Goal: Navigation & Orientation: Find specific page/section

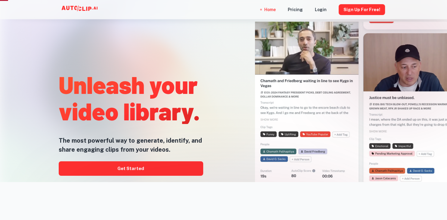
scroll to position [55, 0]
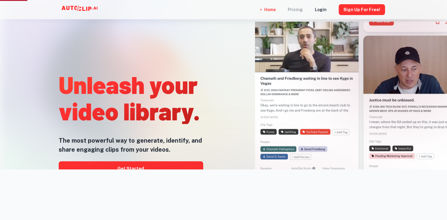
click at [303, 12] on div "Pricing" at bounding box center [295, 9] width 15 height 19
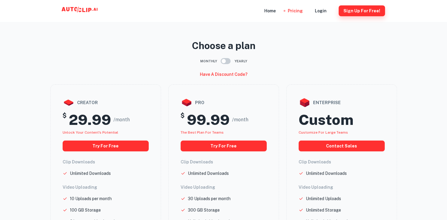
click at [362, 10] on button "Sign Up for free!" at bounding box center [362, 10] width 46 height 11
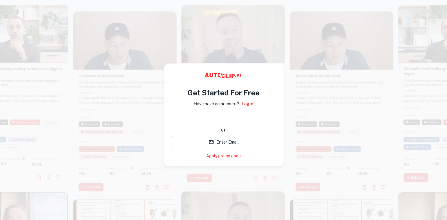
click at [237, 117] on div "Sign in with Google. Opens in new tab" at bounding box center [223, 117] width 105 height 13
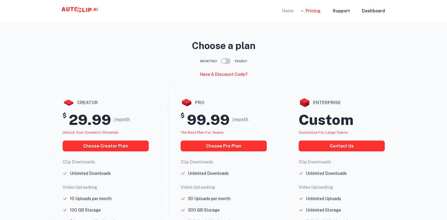
click at [292, 11] on div "Home" at bounding box center [287, 11] width 11 height 22
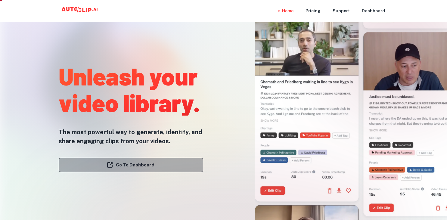
click at [181, 161] on link "Go To Dashboard" at bounding box center [131, 165] width 144 height 14
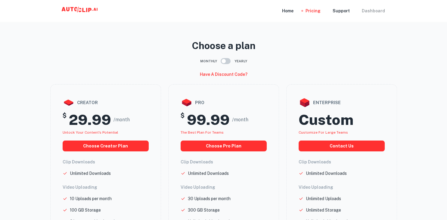
click at [372, 11] on div "Dashboard" at bounding box center [373, 11] width 23 height 22
click at [293, 11] on div "Home" at bounding box center [287, 11] width 11 height 22
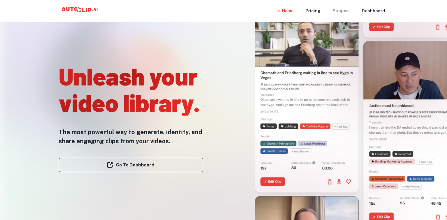
click at [345, 9] on div "Support" at bounding box center [341, 11] width 17 height 22
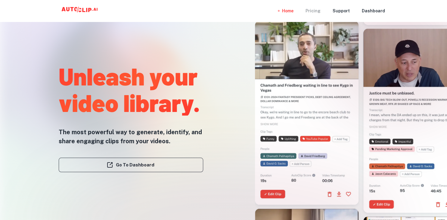
click at [314, 9] on div "Pricing" at bounding box center [312, 11] width 15 height 22
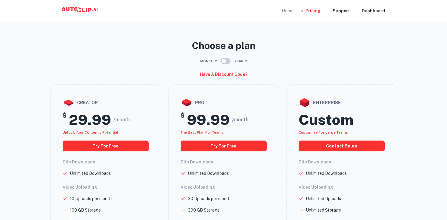
click at [289, 13] on div "Home" at bounding box center [287, 11] width 11 height 22
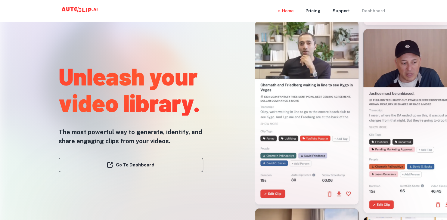
click at [381, 11] on div "Dashboard" at bounding box center [373, 11] width 23 height 22
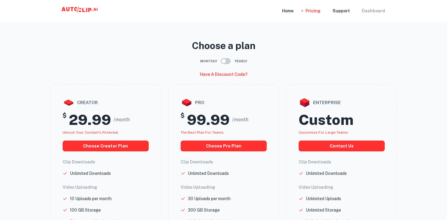
click at [372, 10] on div "Dashboard" at bounding box center [373, 11] width 23 height 22
click at [292, 10] on div "Home" at bounding box center [287, 11] width 11 height 22
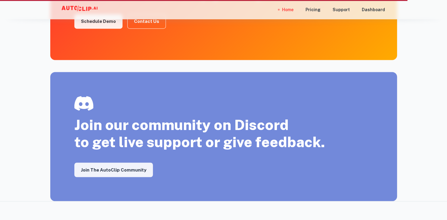
scroll to position [905, 0]
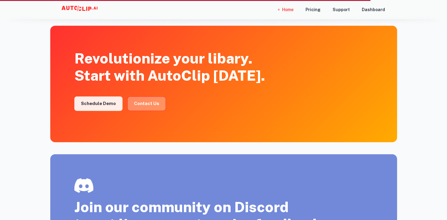
click at [147, 104] on link "Contact Us" at bounding box center [146, 103] width 39 height 14
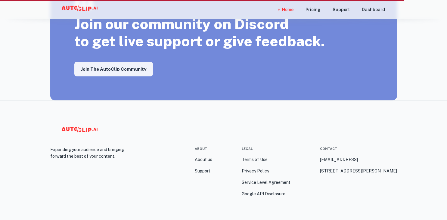
scroll to position [1104, 0]
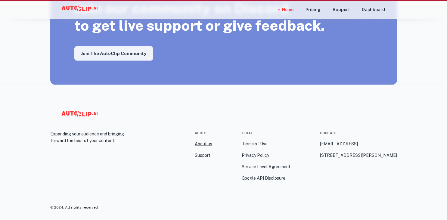
click at [202, 144] on link "About us" at bounding box center [203, 143] width 17 height 7
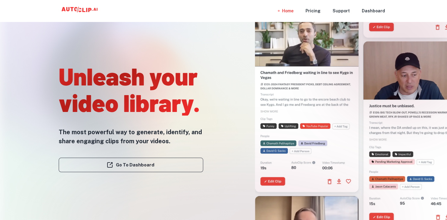
drag, startPoint x: 167, startPoint y: 166, endPoint x: 164, endPoint y: 167, distance: 3.0
click at [164, 167] on div at bounding box center [224, 220] width 358 height 120
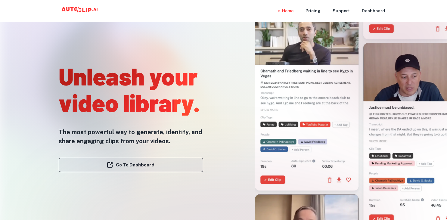
click at [121, 165] on link "Go To Dashboard" at bounding box center [131, 165] width 144 height 14
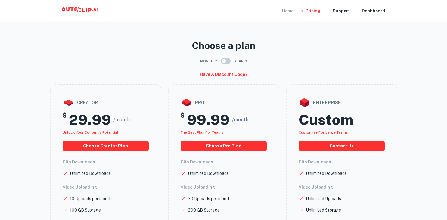
click at [293, 14] on div "Home" at bounding box center [287, 11] width 11 height 22
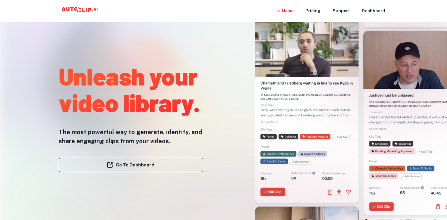
click at [80, 9] on icon at bounding box center [80, 10] width 3 height 4
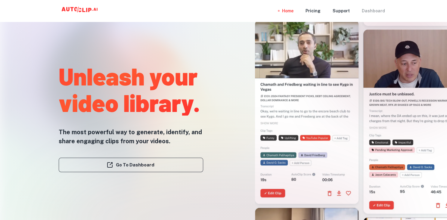
click at [376, 11] on div "Dashboard" at bounding box center [373, 11] width 23 height 22
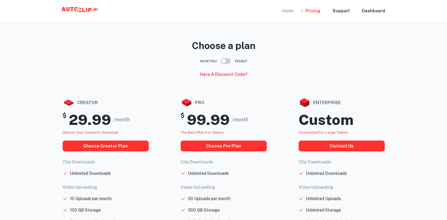
click at [290, 9] on div "Home" at bounding box center [287, 11] width 11 height 22
